Goal: Use online tool/utility

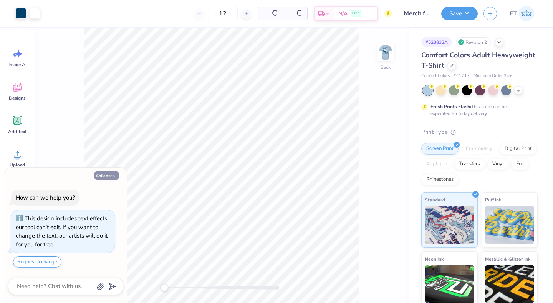
click at [106, 175] on button "Collapse" at bounding box center [107, 175] width 26 height 8
type textarea "x"
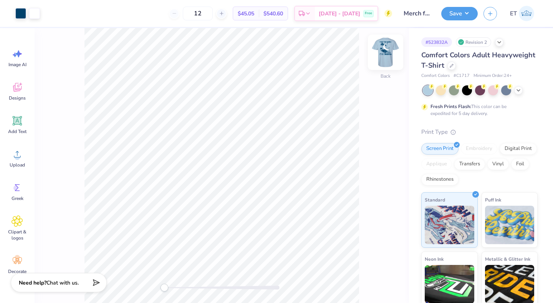
click at [390, 47] on img at bounding box center [385, 52] width 31 height 31
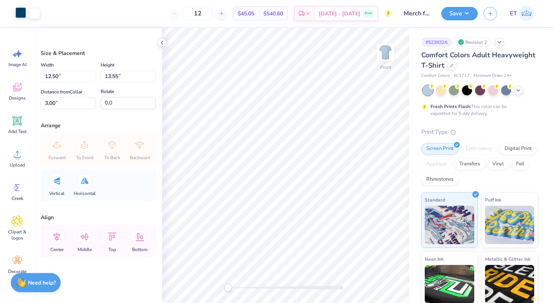
click at [20, 15] on div at bounding box center [20, 12] width 11 height 11
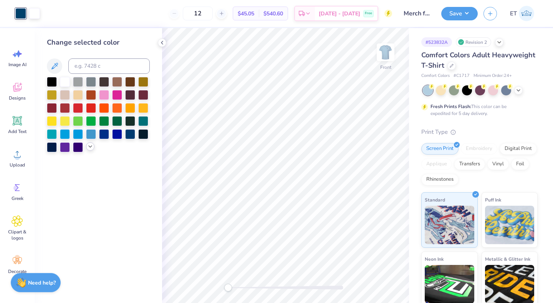
click at [90, 146] on polyline at bounding box center [90, 147] width 3 height 2
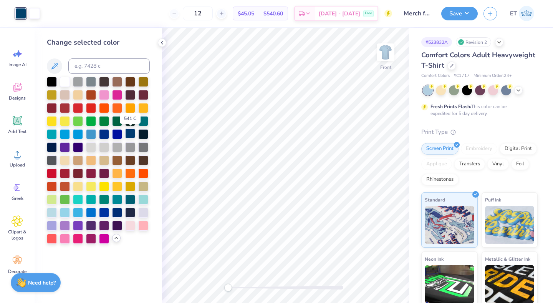
click at [132, 136] on div at bounding box center [130, 133] width 10 height 10
click at [375, 280] on icon at bounding box center [373, 281] width 8 height 8
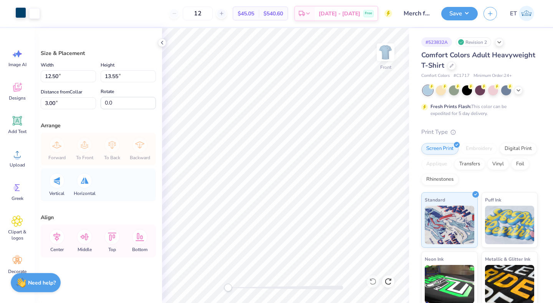
click at [22, 11] on div at bounding box center [20, 12] width 11 height 11
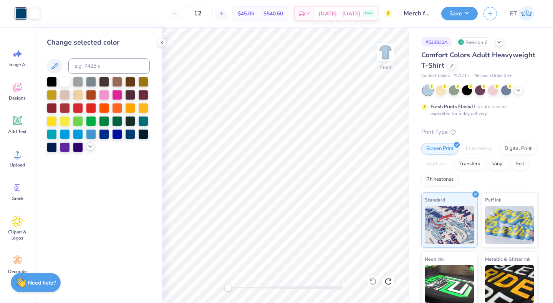
click at [90, 145] on icon at bounding box center [90, 146] width 6 height 6
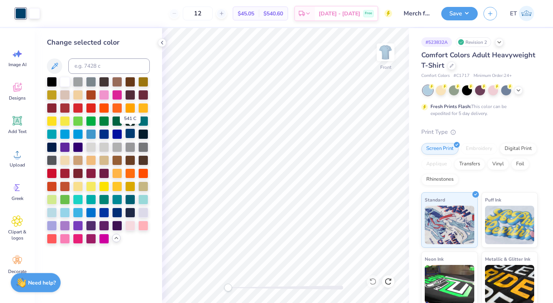
click at [132, 134] on div at bounding box center [130, 133] width 10 height 10
click at [101, 135] on div at bounding box center [104, 133] width 10 height 10
click at [140, 135] on div at bounding box center [143, 133] width 10 height 10
click at [130, 131] on div at bounding box center [130, 133] width 10 height 10
click at [55, 133] on div at bounding box center [52, 133] width 10 height 10
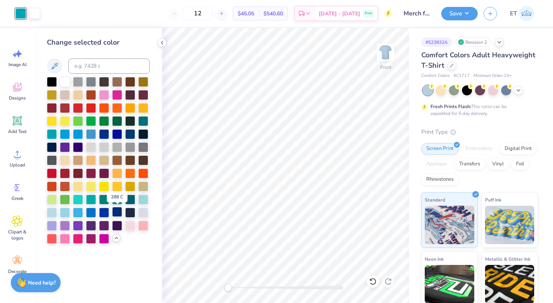
click at [121, 216] on div at bounding box center [117, 212] width 10 height 10
click at [129, 213] on div at bounding box center [130, 212] width 10 height 10
